Goal: Task Accomplishment & Management: Manage account settings

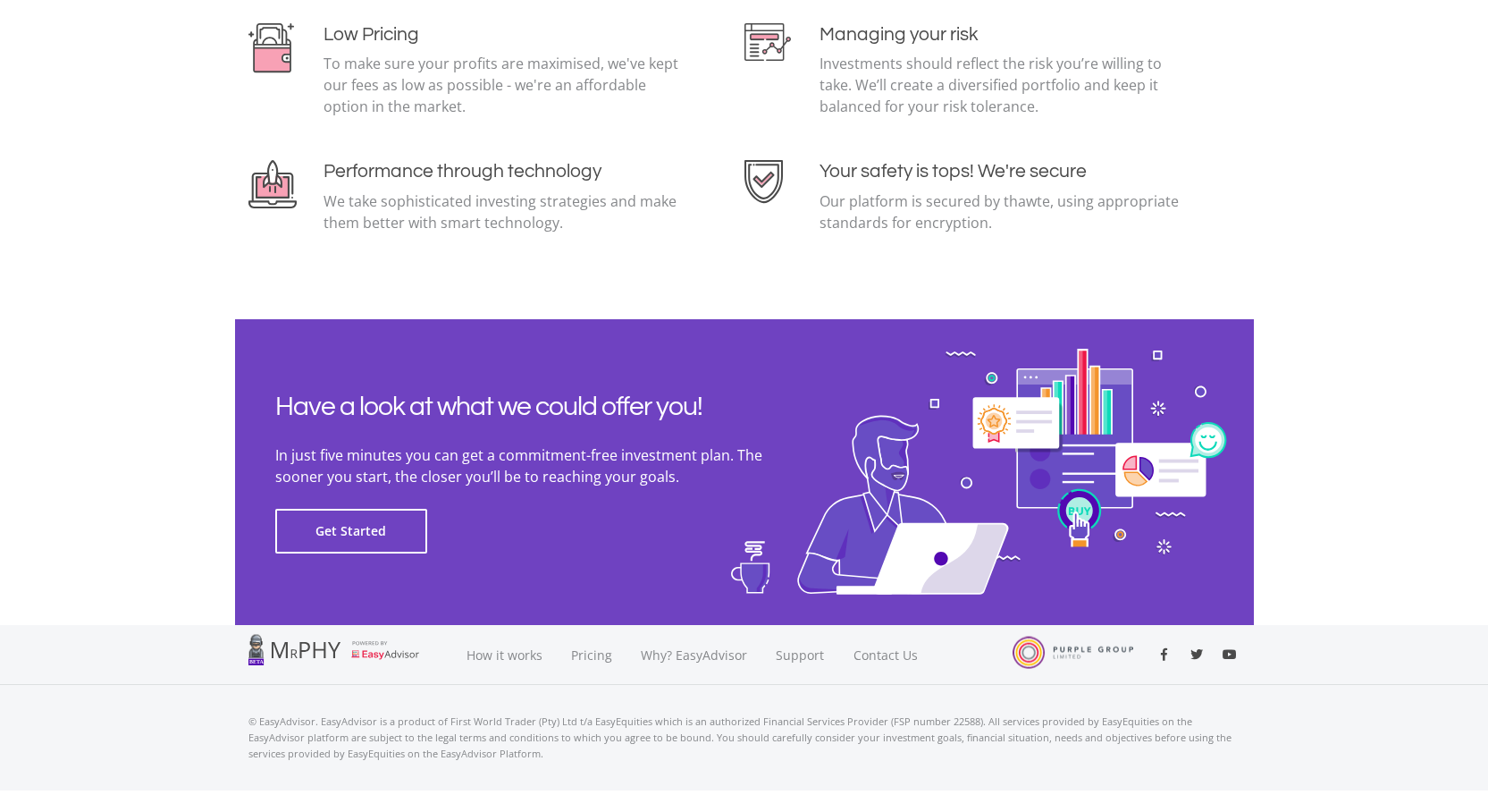
scroll to position [3907, 0]
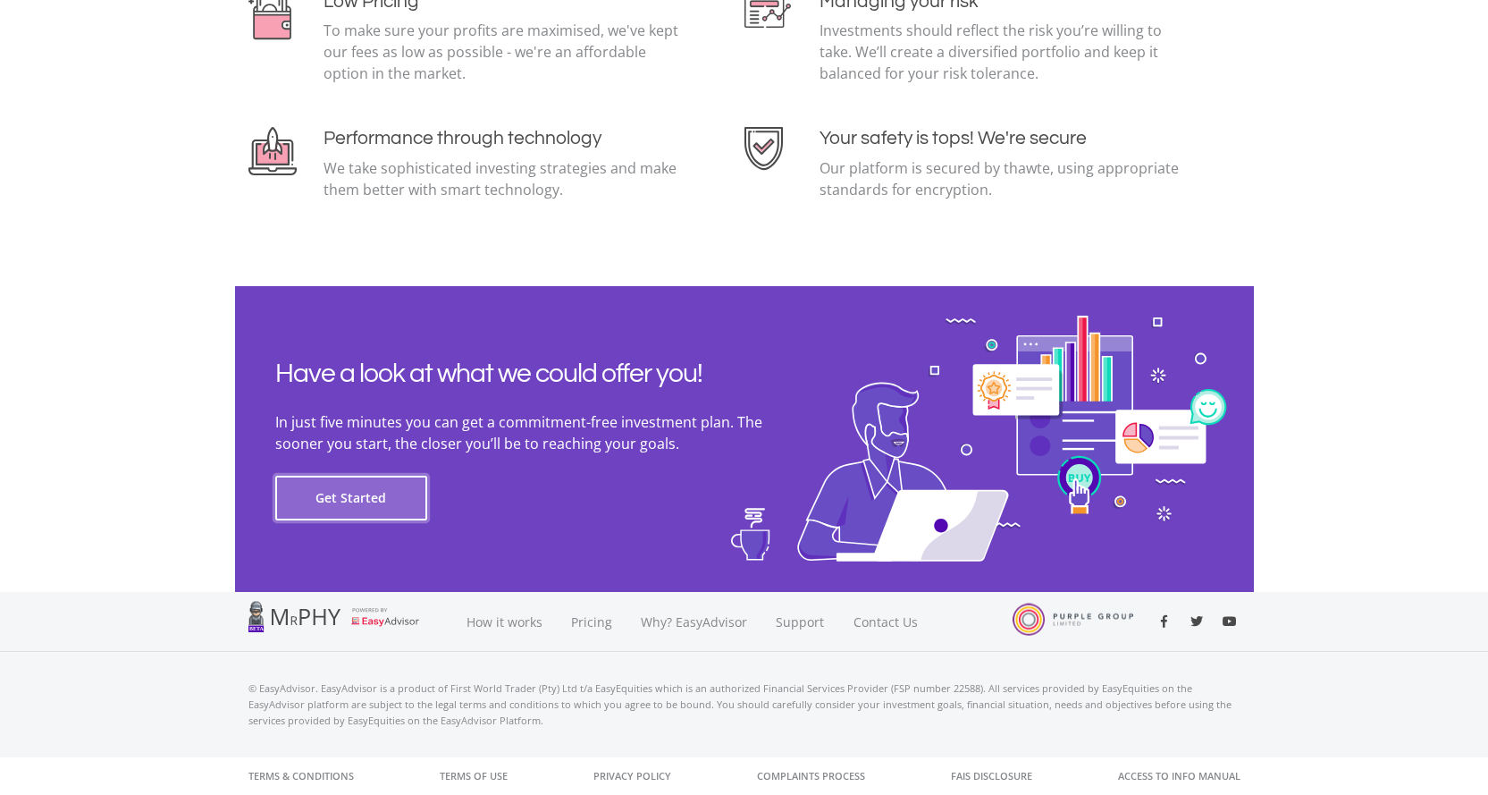
click at [334, 498] on button "Get Started" at bounding box center [351, 498] width 152 height 45
click at [358, 489] on button "Get Started" at bounding box center [351, 498] width 152 height 45
click at [880, 621] on link "Contact Us" at bounding box center [886, 622] width 95 height 60
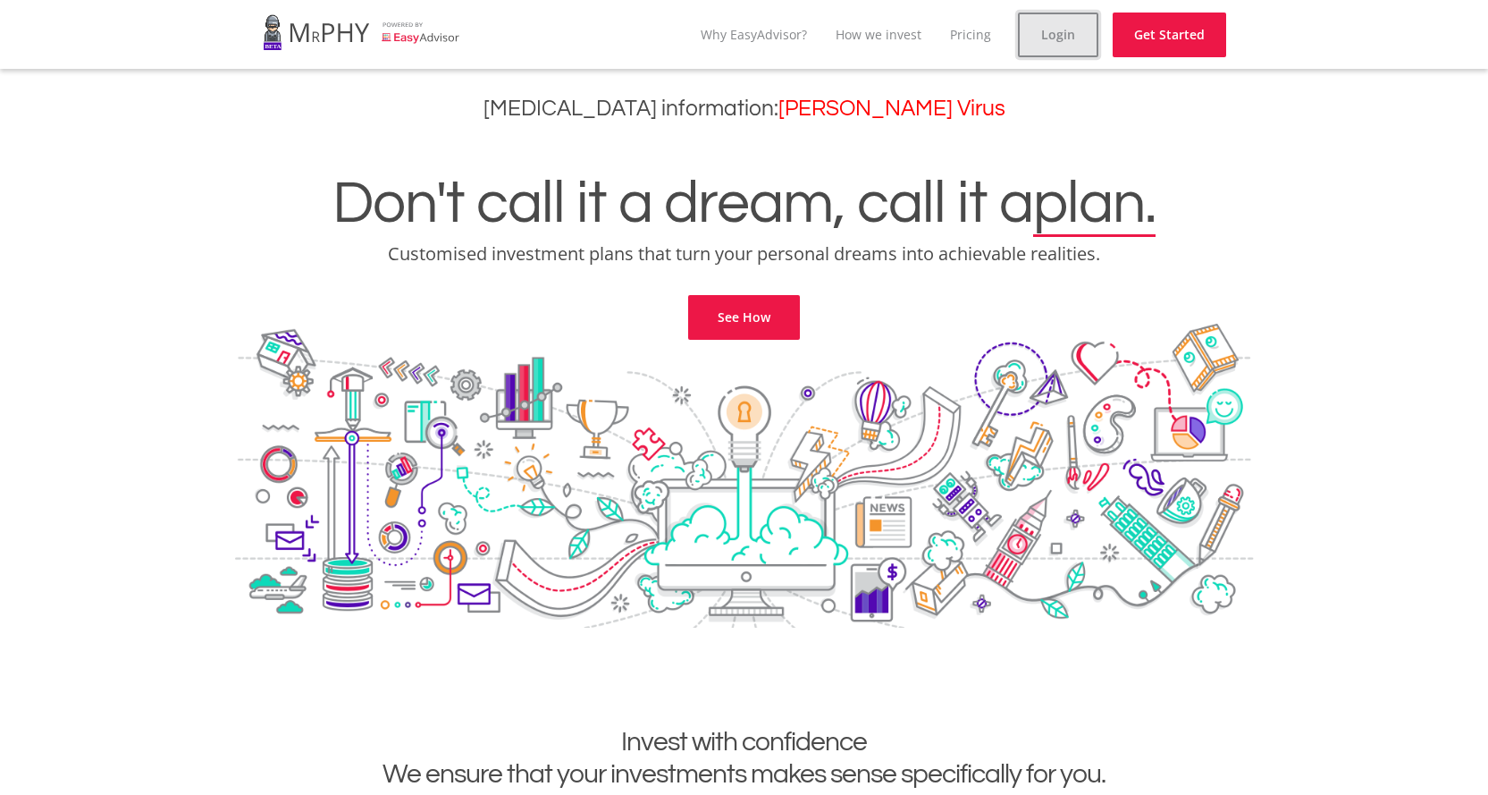
click at [1055, 38] on link "Login" at bounding box center [1058, 35] width 80 height 45
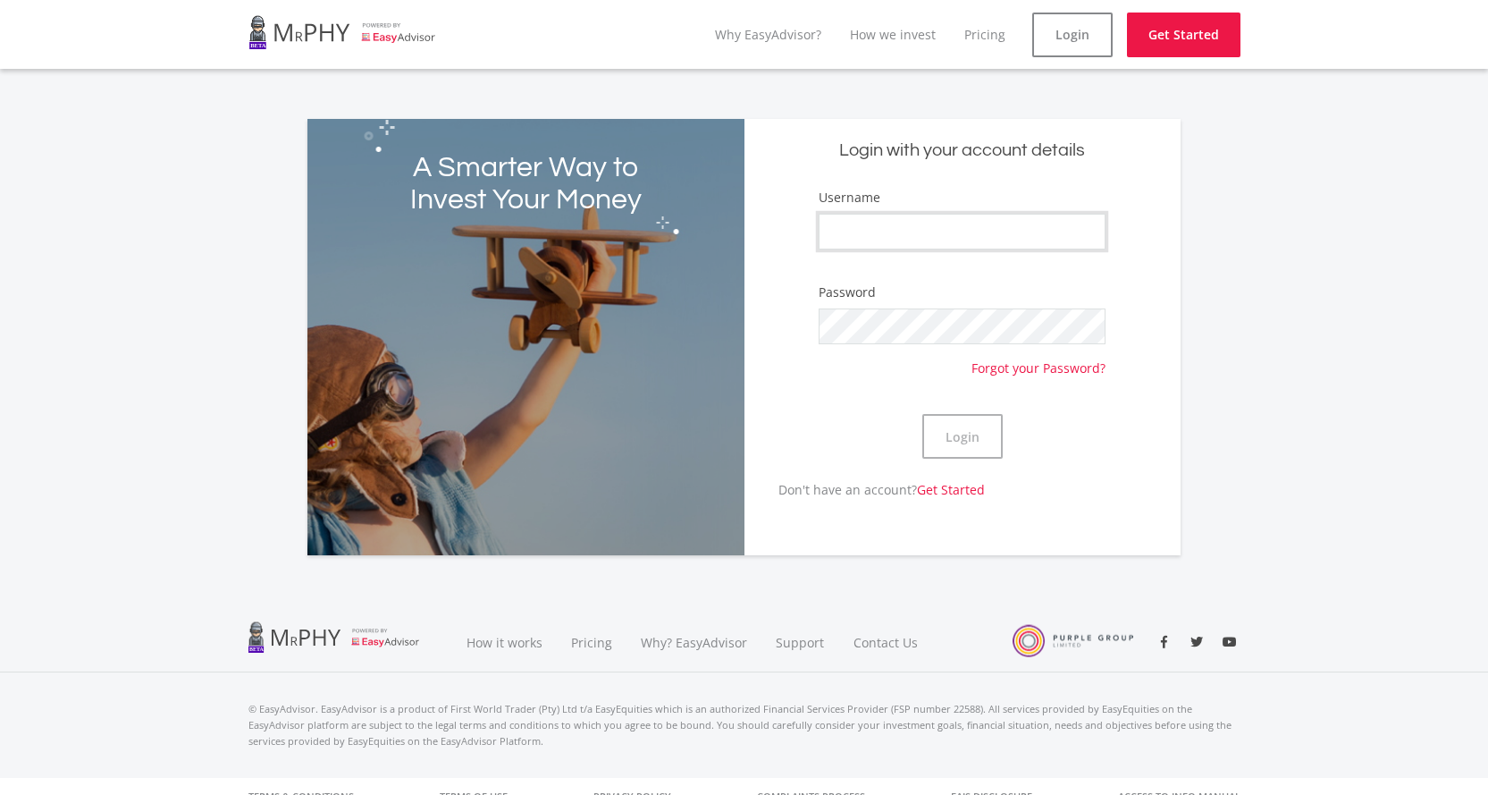
click at [861, 230] on input "Username" at bounding box center [962, 232] width 287 height 36
type input "KylaK"
